Goal: Contribute content: Add original content to the website for others to see

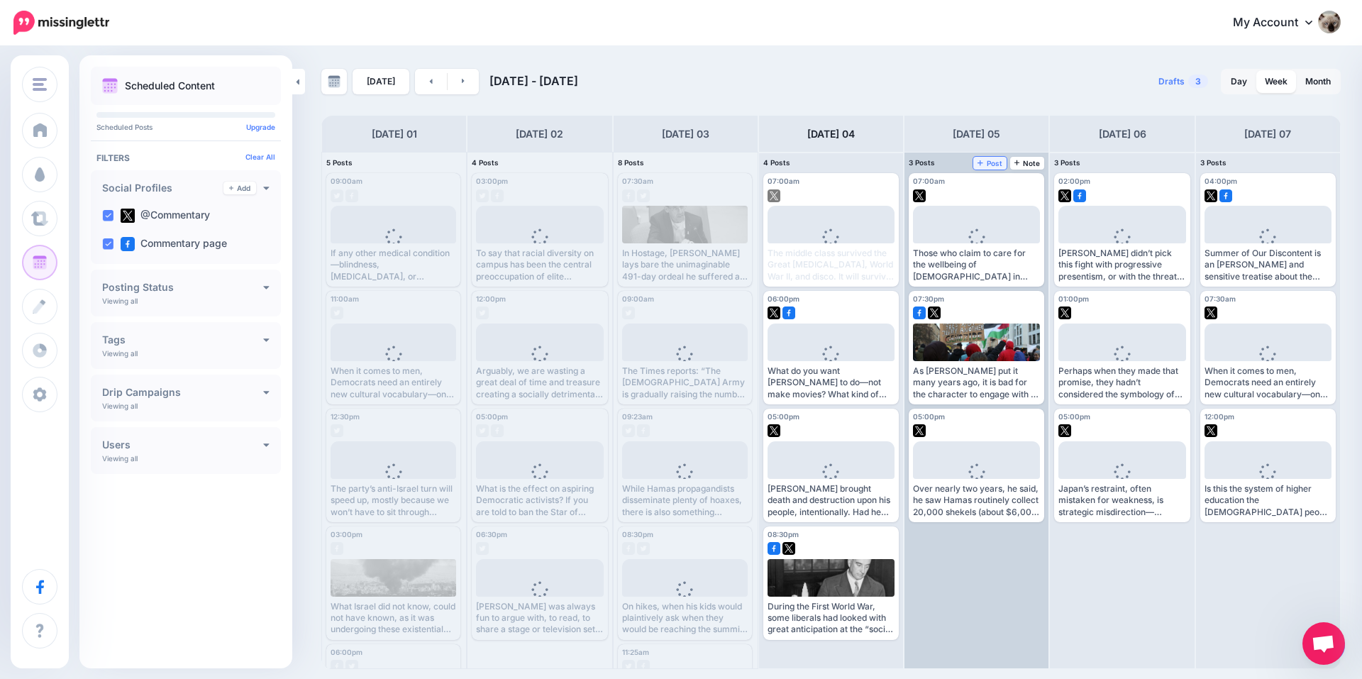
click at [994, 162] on span "Post" at bounding box center [989, 163] width 25 height 7
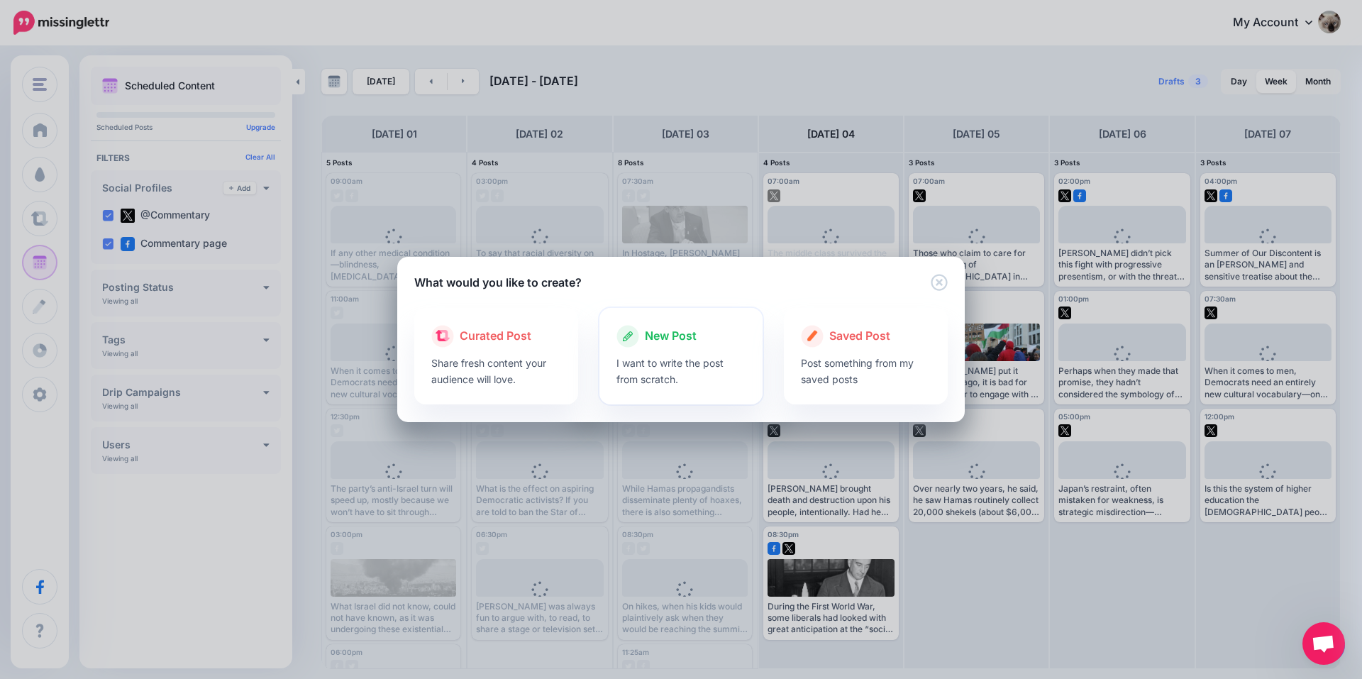
click at [638, 350] on div at bounding box center [681, 351] width 130 height 7
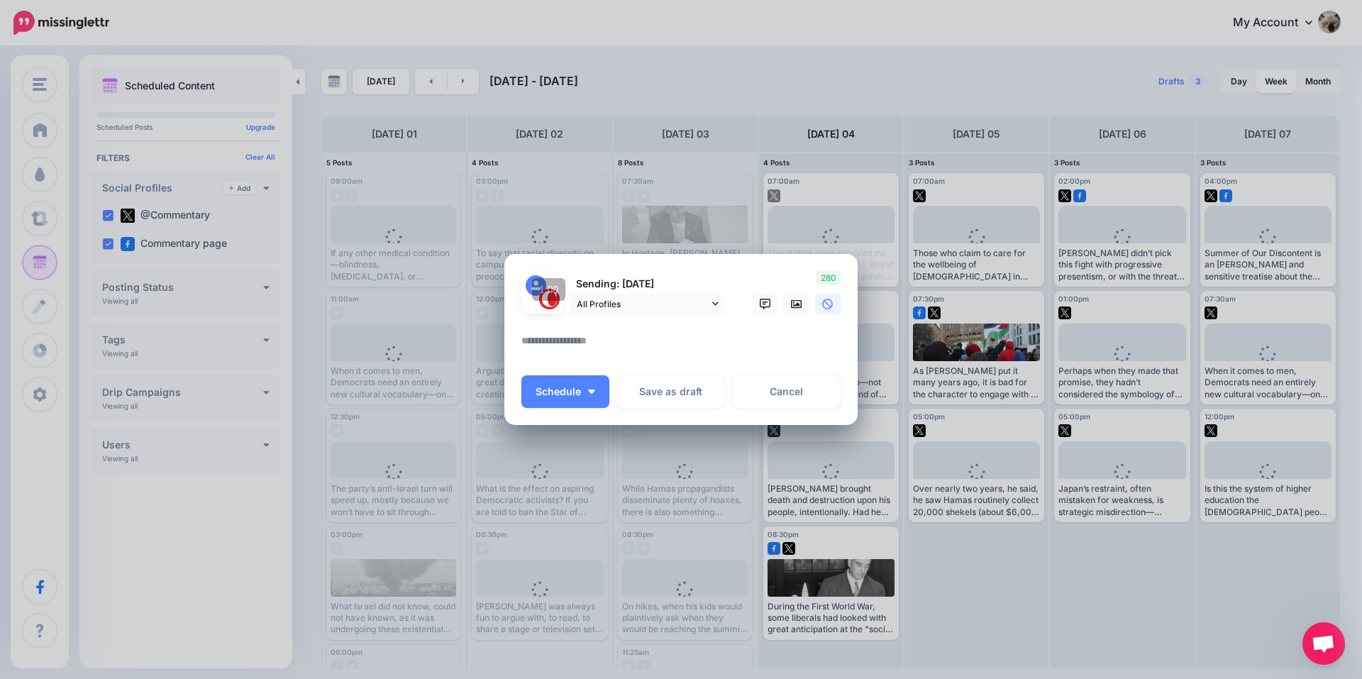
click at [662, 334] on textarea at bounding box center [684, 346] width 326 height 28
paste textarea "**********"
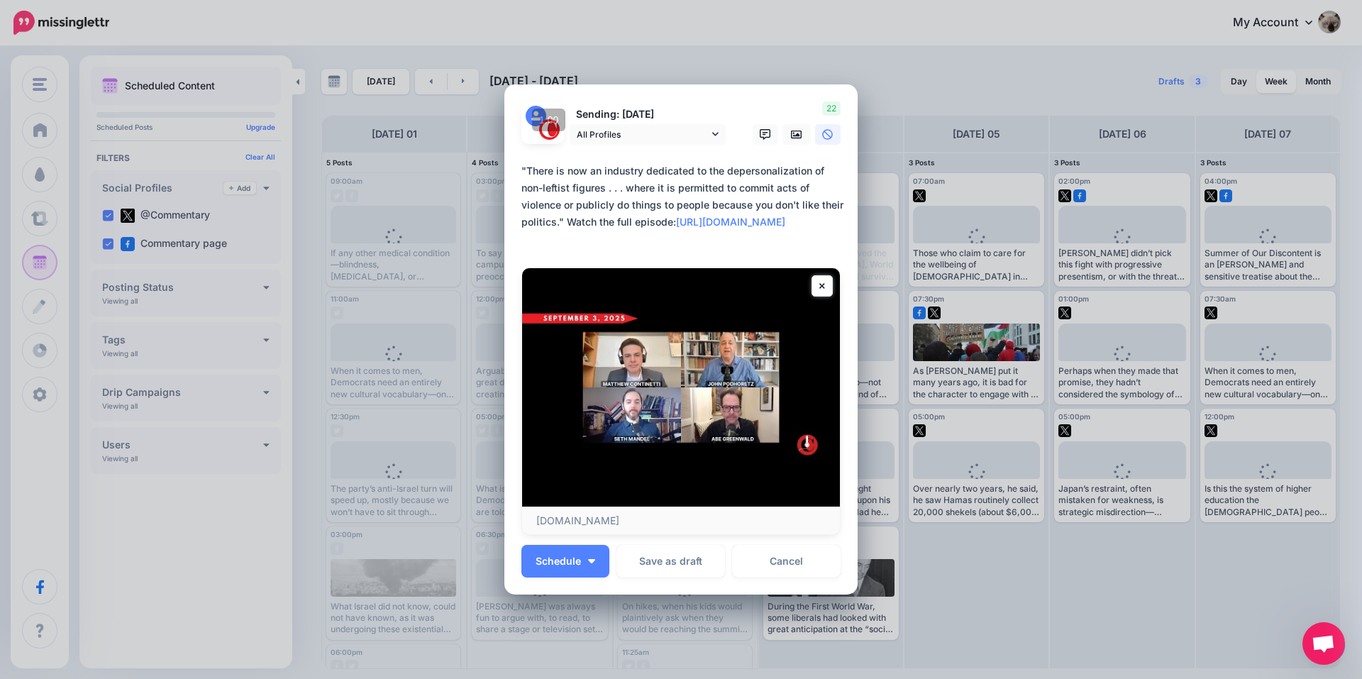
click at [792, 280] on form "Sending: [DATE] All Profiles @Commentary" at bounding box center [680, 317] width 319 height 433
type textarea "**********"
click at [791, 137] on icon at bounding box center [796, 134] width 11 height 9
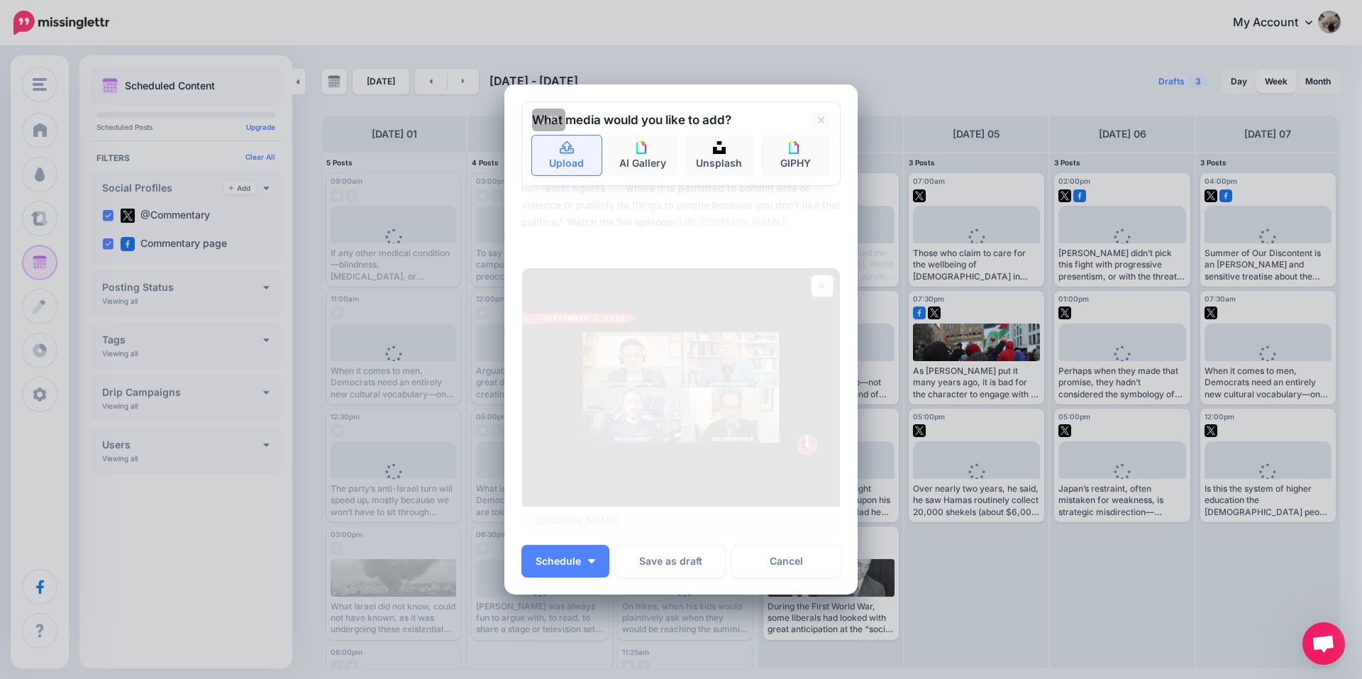
click at [565, 153] on icon at bounding box center [567, 147] width 14 height 13
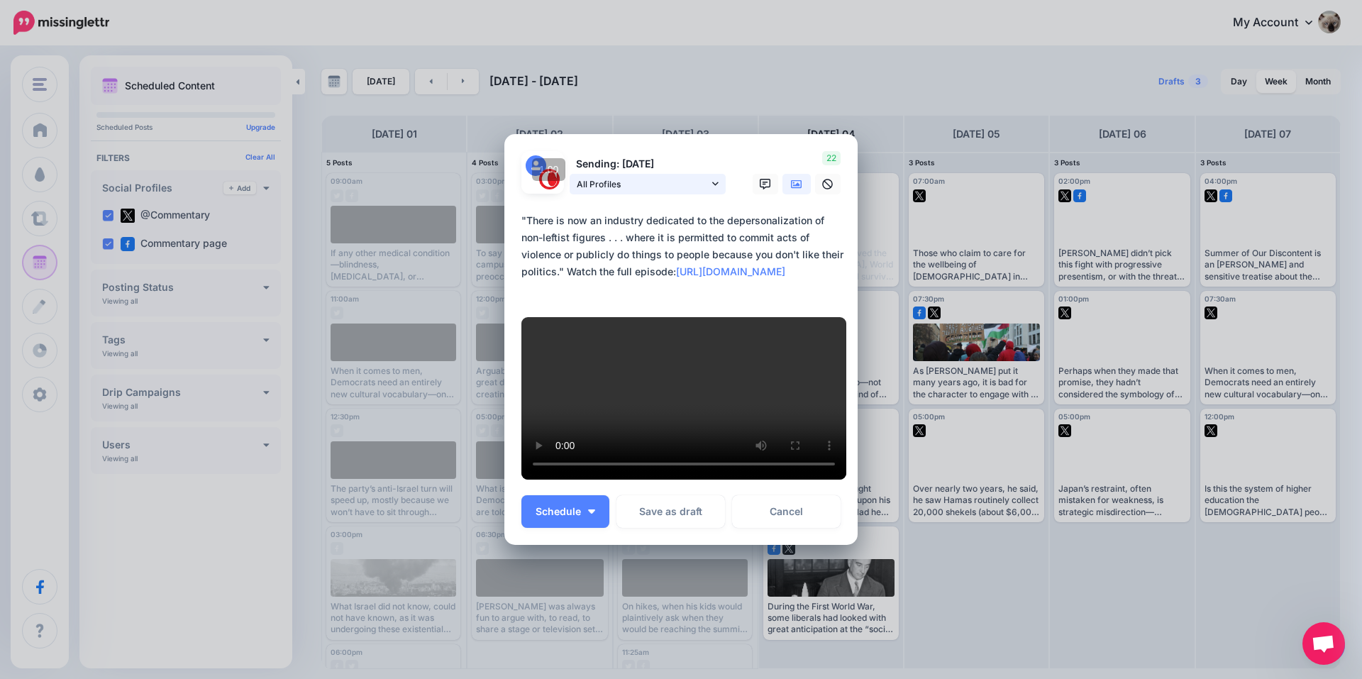
click at [696, 177] on span "All Profiles" at bounding box center [643, 184] width 132 height 15
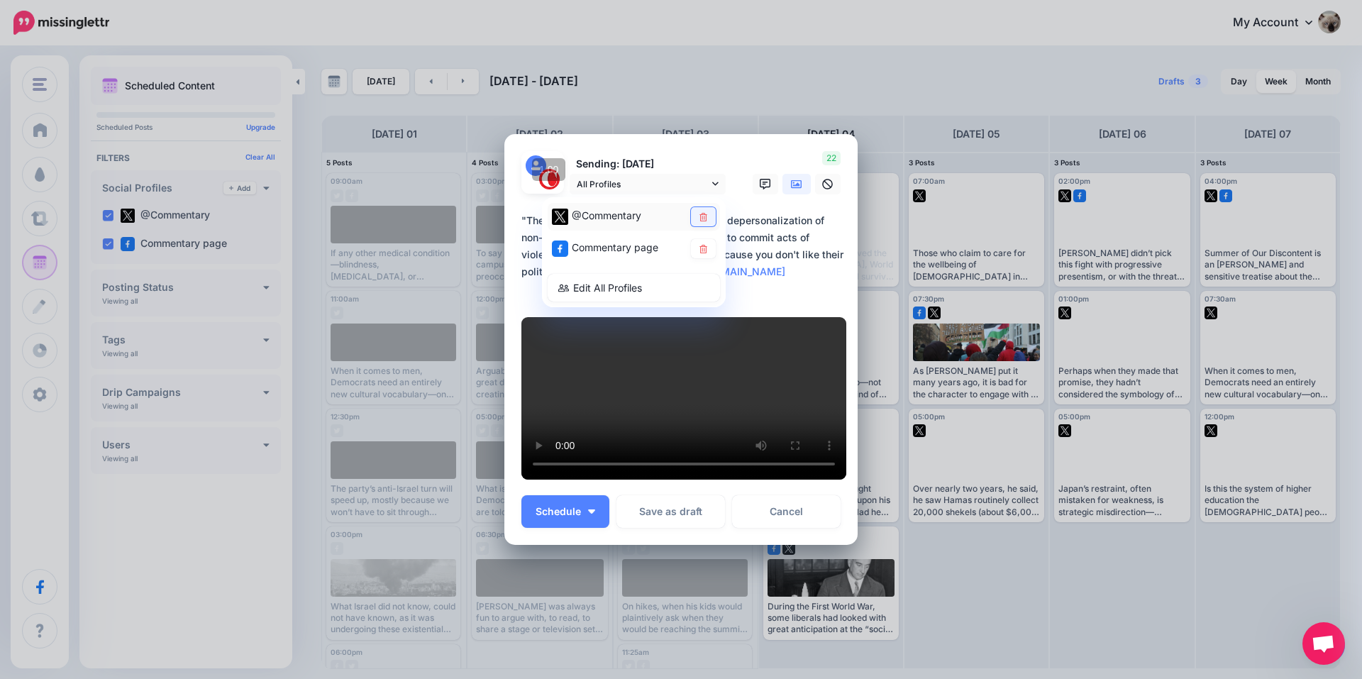
click at [697, 212] on link at bounding box center [703, 216] width 25 height 19
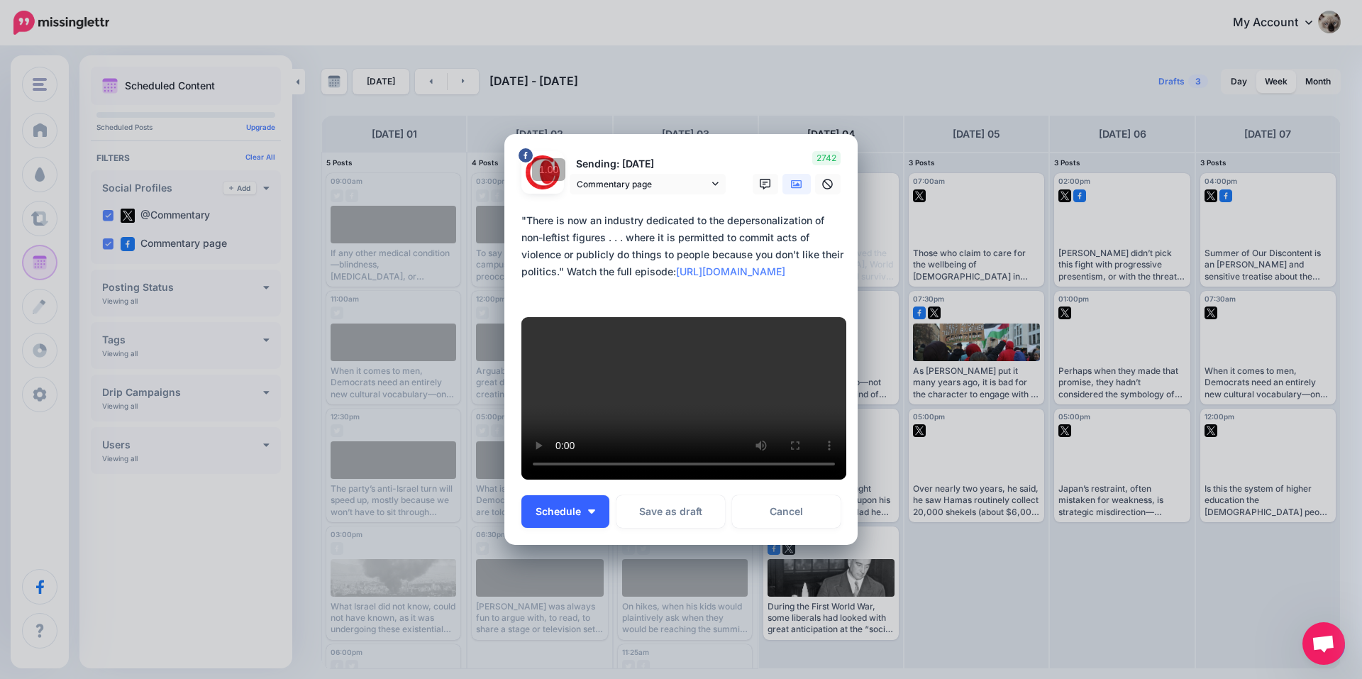
click at [555, 516] on span "Schedule" at bounding box center [558, 511] width 45 height 10
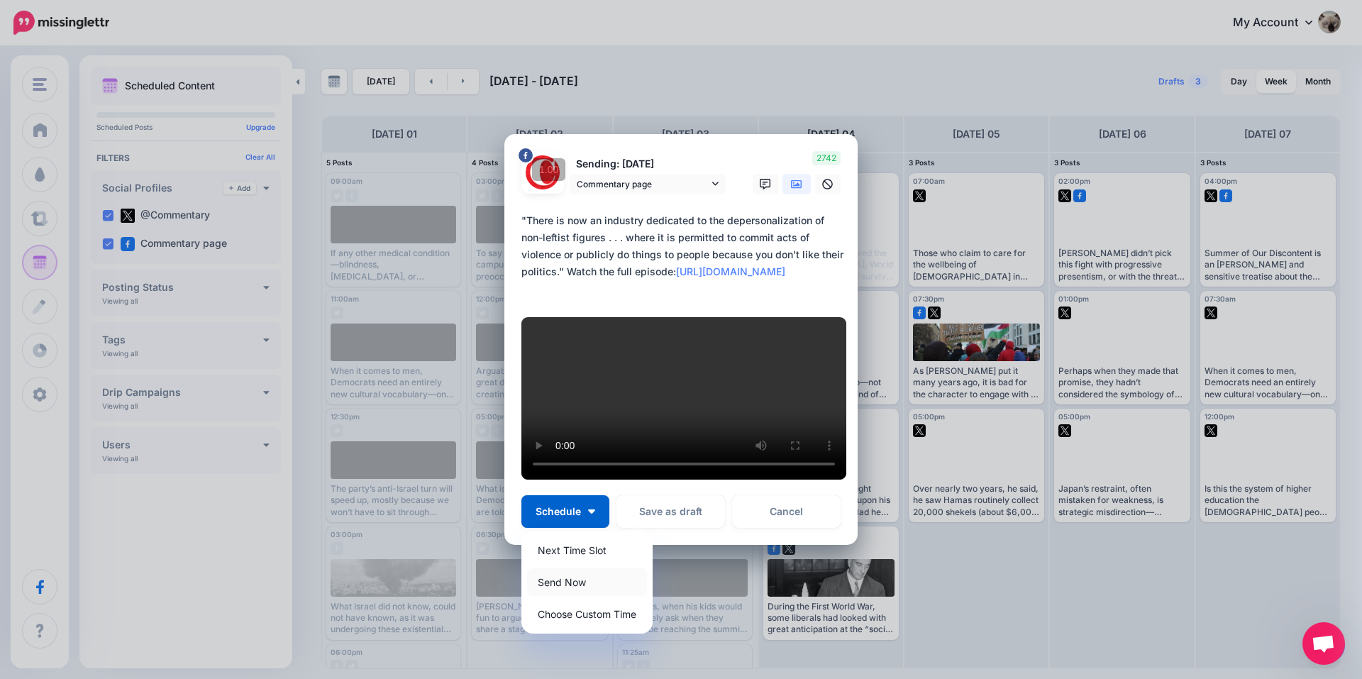
click at [584, 585] on link "Send Now" at bounding box center [587, 582] width 120 height 28
